Goal: Check status: Check status

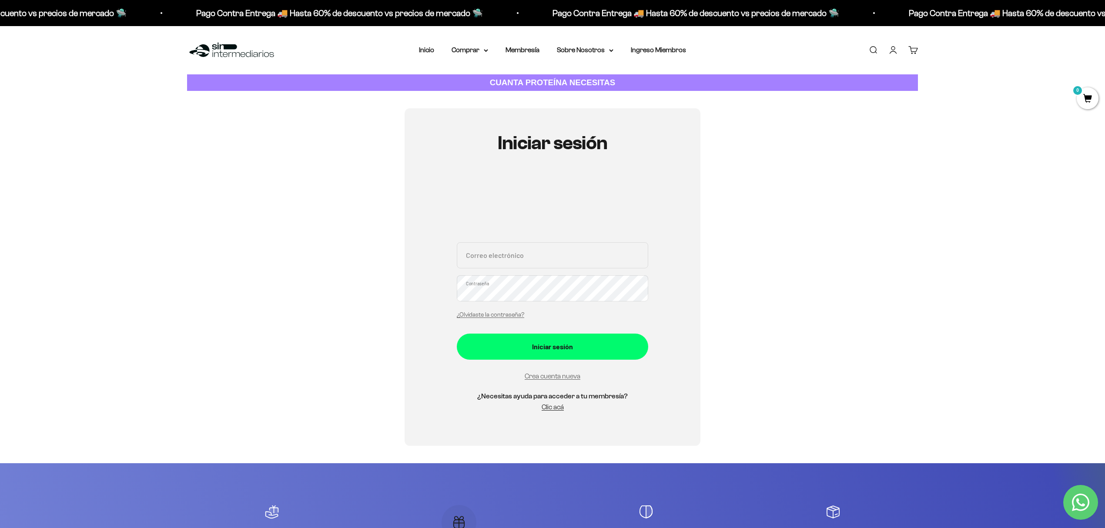
click at [534, 254] on input "Correo electrónico" at bounding box center [553, 255] width 192 height 26
type input "tatugil99@gmail.com"
click at [457, 334] on button "Iniciar sesión" at bounding box center [553, 347] width 192 height 26
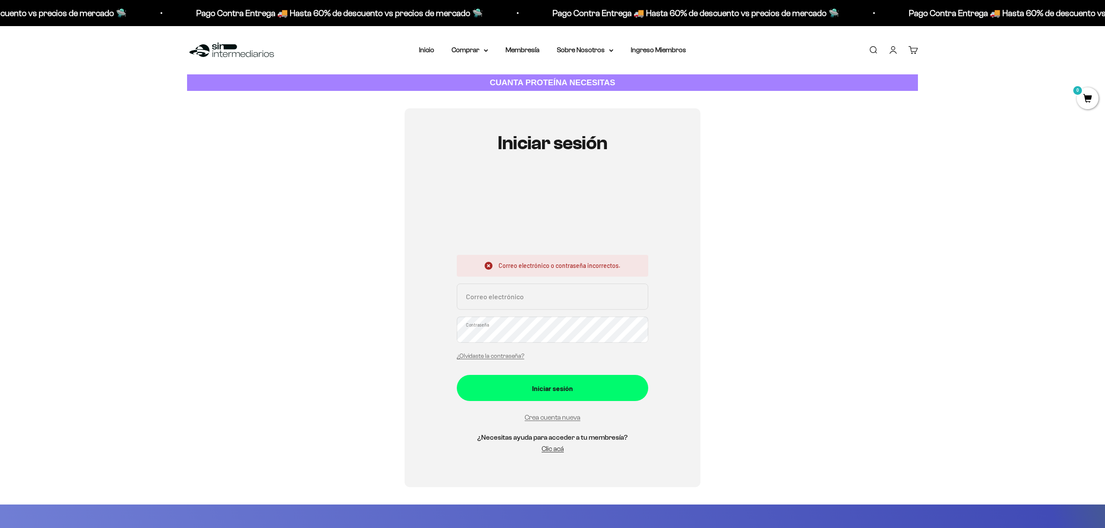
click at [558, 299] on input "Correo electrónico" at bounding box center [553, 297] width 192 height 26
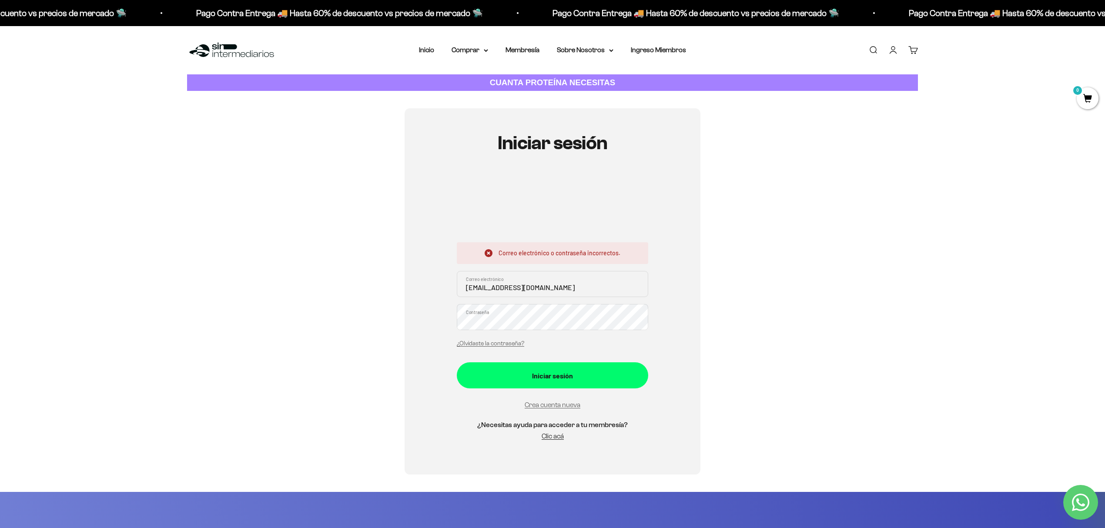
click at [511, 291] on input "tatigil99@gmial.com" at bounding box center [553, 284] width 192 height 26
type input "tatigil99@gmail.com"
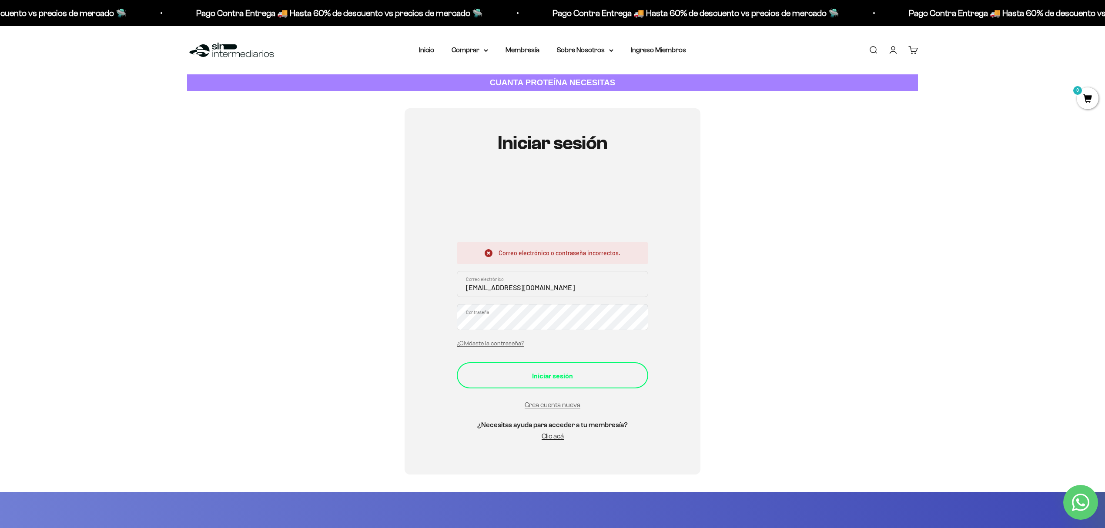
click at [590, 377] on div "Iniciar sesión" at bounding box center [552, 375] width 157 height 11
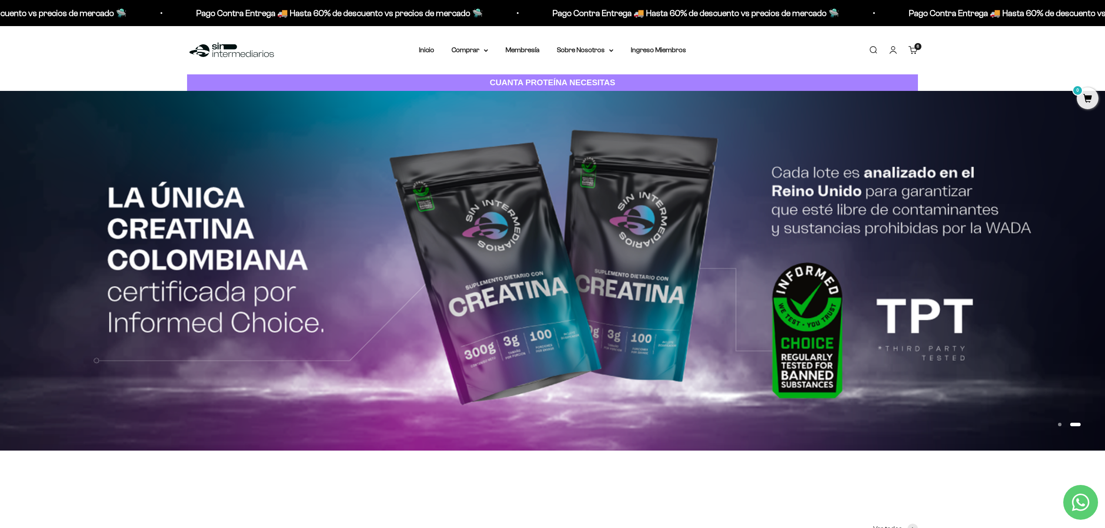
click at [896, 52] on link "Cuenta" at bounding box center [894, 50] width 10 height 10
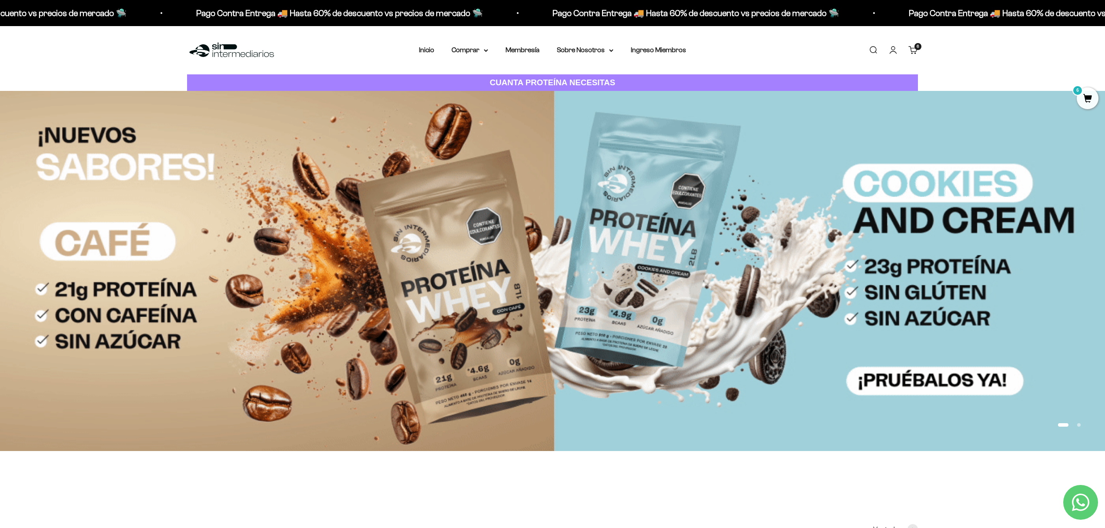
click at [897, 47] on link "Cuenta" at bounding box center [894, 50] width 10 height 10
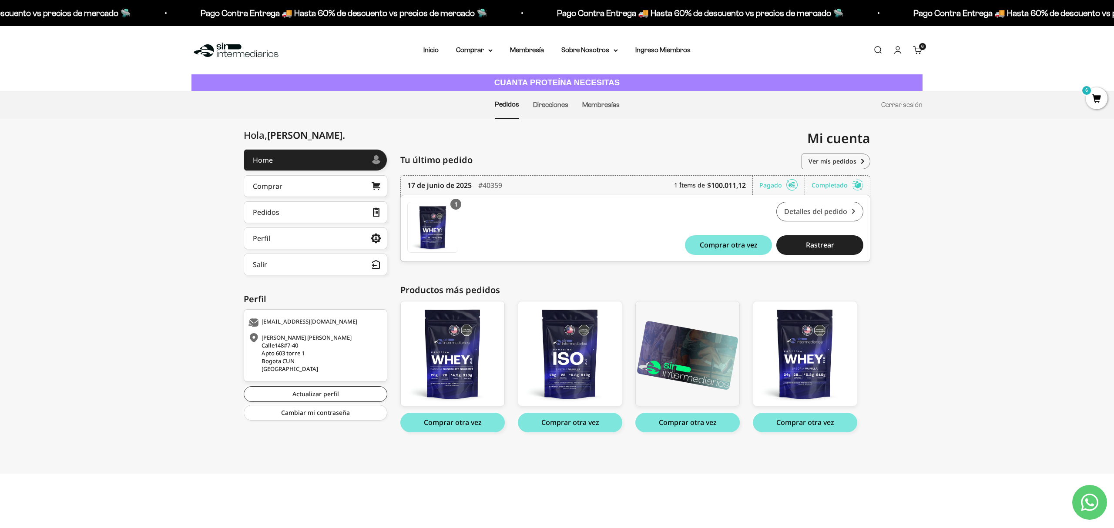
click at [836, 213] on link "Detalles del pedido" at bounding box center [819, 212] width 87 height 20
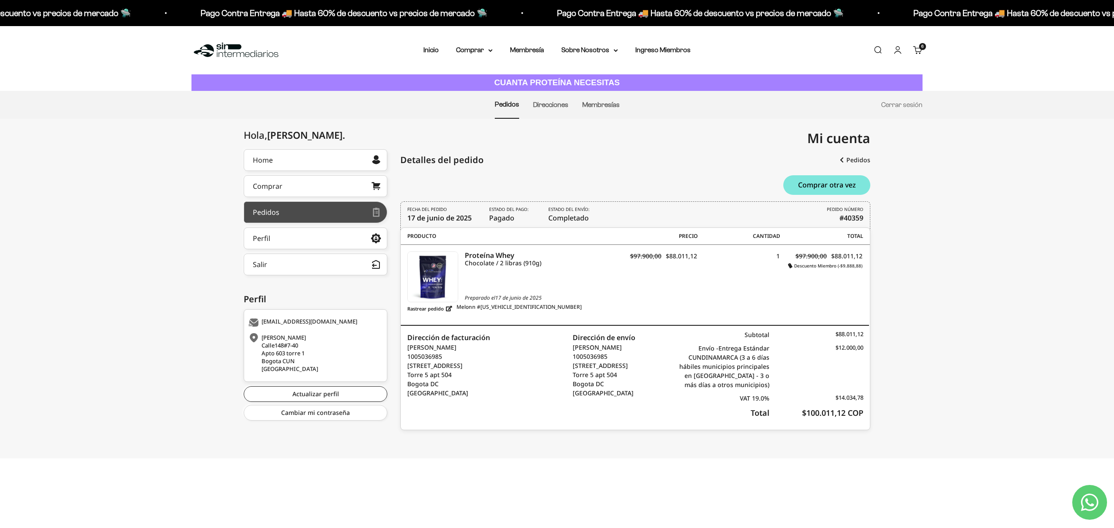
click at [324, 211] on div at bounding box center [325, 212] width 92 height 4
click at [263, 211] on div "Pedidos" at bounding box center [266, 212] width 27 height 7
click at [507, 102] on link "Pedidos" at bounding box center [507, 104] width 24 height 7
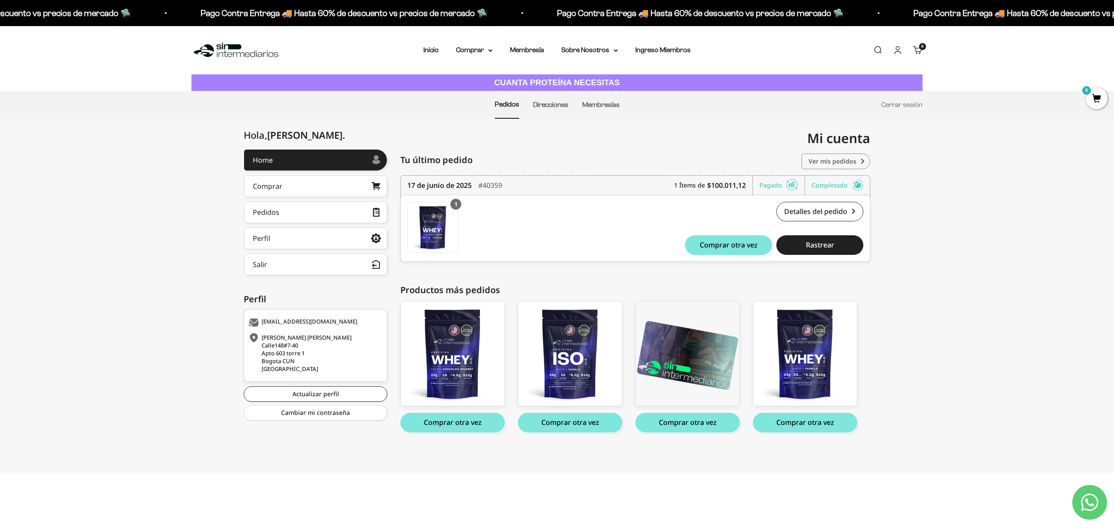
click at [816, 164] on link "Ver mis pedidos" at bounding box center [836, 162] width 69 height 16
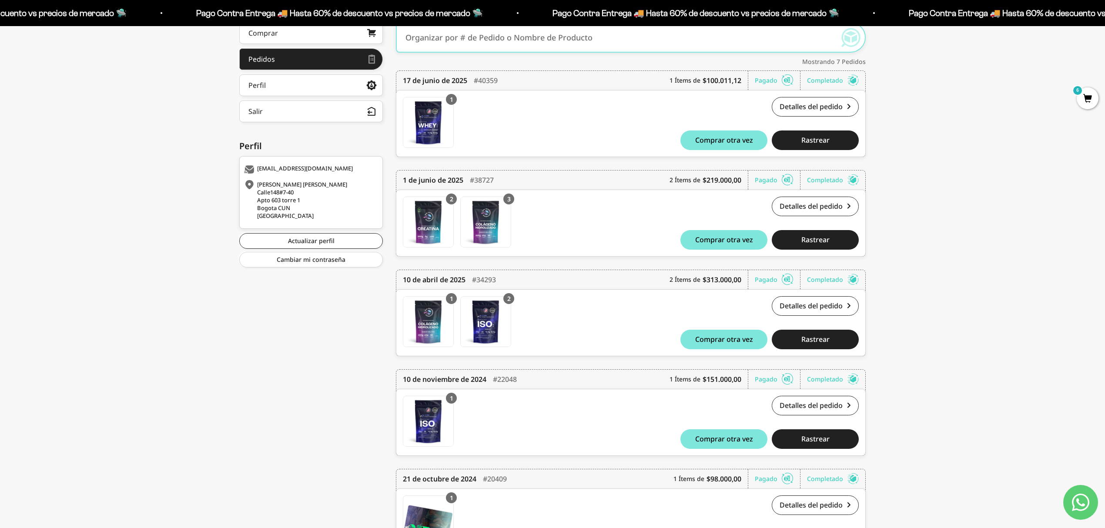
scroll to position [174, 0]
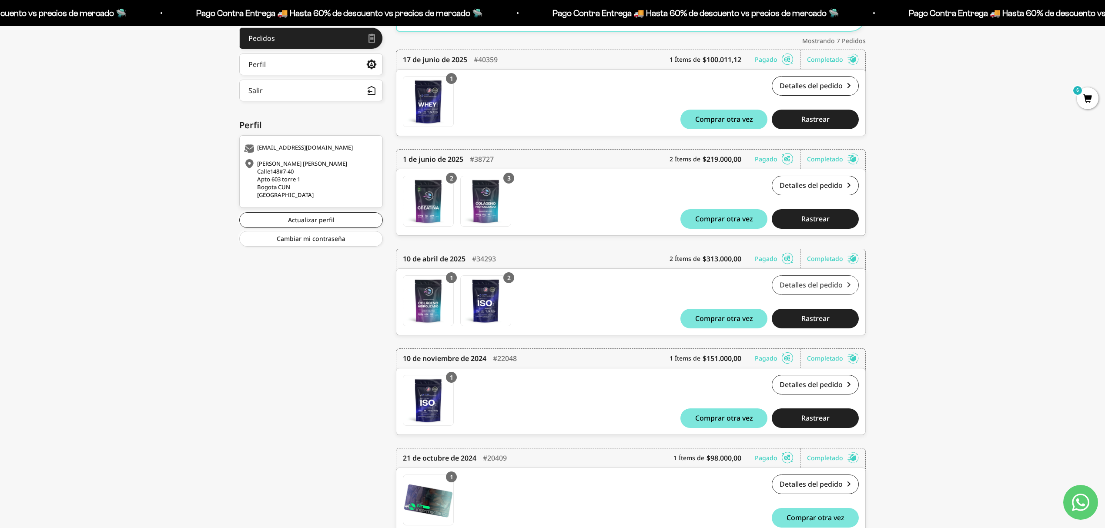
click at [810, 288] on link "Detalles del pedido" at bounding box center [815, 286] width 87 height 20
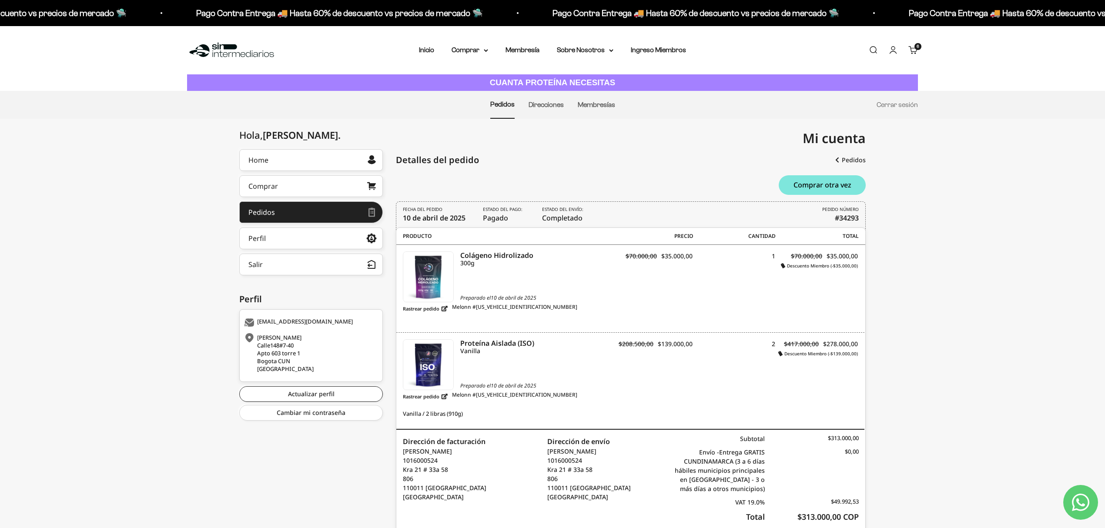
click at [915, 49] on div "6 artículos 6" at bounding box center [918, 46] width 7 height 7
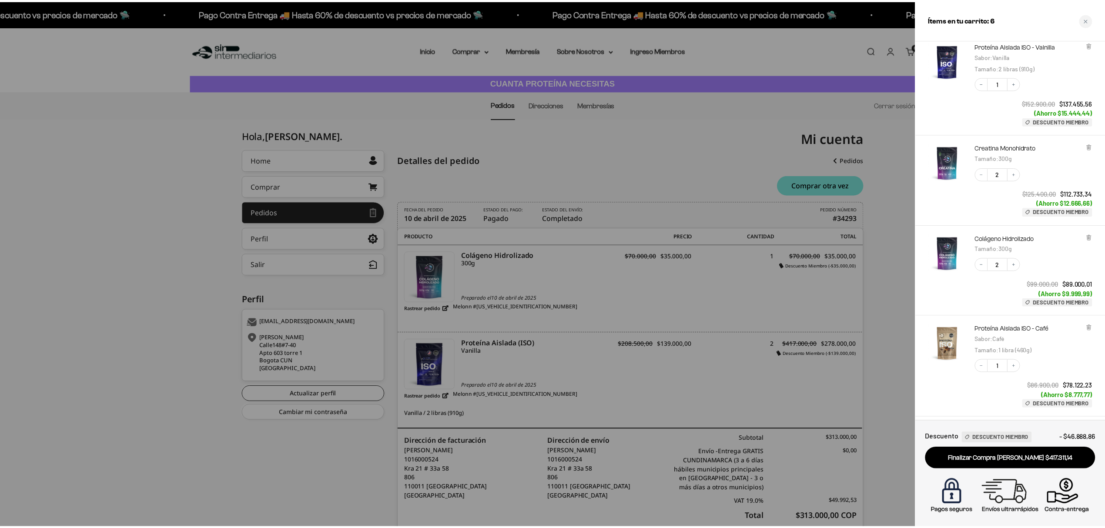
scroll to position [111, 0]
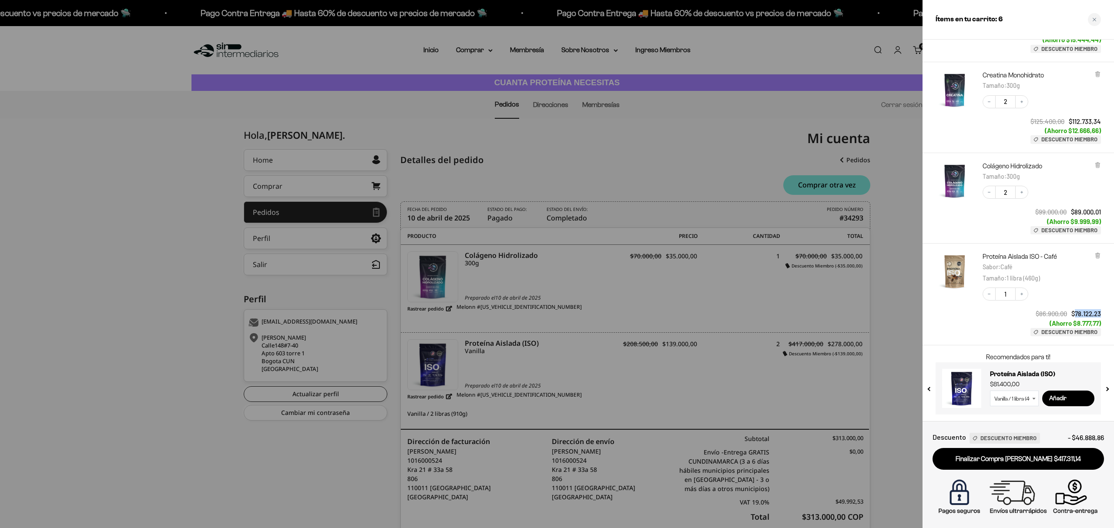
drag, startPoint x: 1073, startPoint y: 315, endPoint x: 1099, endPoint y: 315, distance: 26.5
click at [1099, 315] on span "$78.122,23" at bounding box center [1087, 314] width 30 height 8
click at [901, 325] on div at bounding box center [557, 264] width 1114 height 528
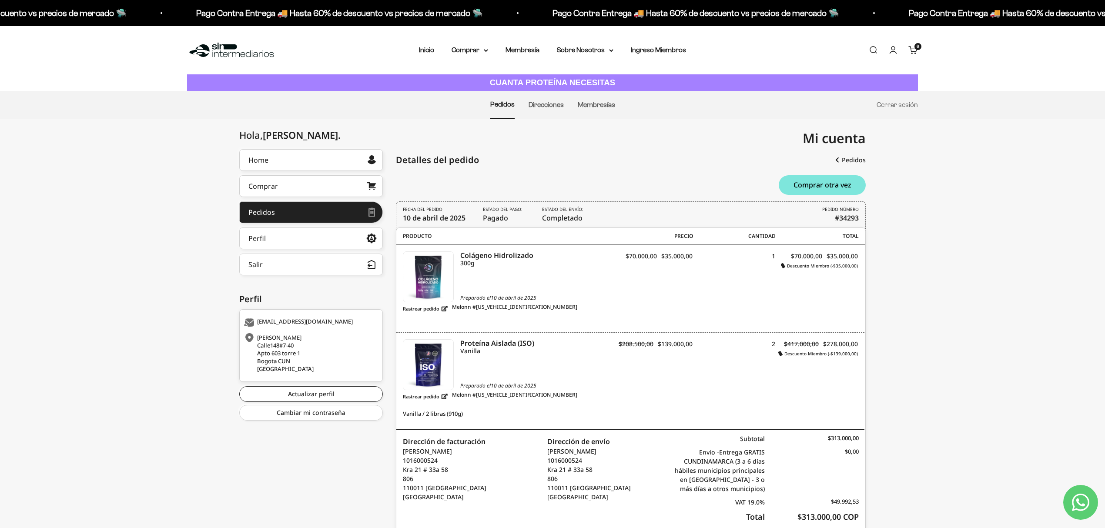
click at [256, 48] on img at bounding box center [231, 50] width 89 height 19
